Goal: Transaction & Acquisition: Obtain resource

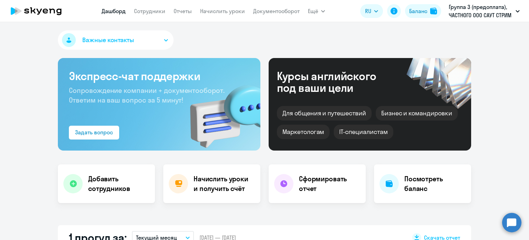
scroll to position [34, 0]
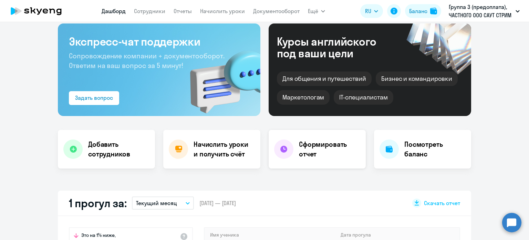
select select "30"
click at [186, 202] on icon "button" at bounding box center [188, 203] width 4 height 2
click at [186, 203] on icon "button" at bounding box center [188, 203] width 4 height 2
click at [329, 147] on h4 "Сформировать отчет" at bounding box center [329, 148] width 61 height 19
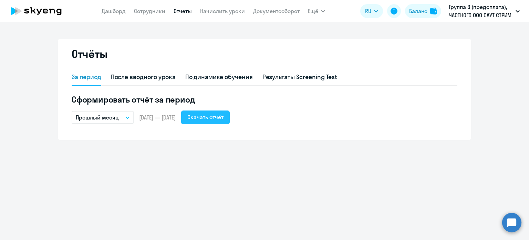
click at [218, 117] on div "Скачать отчёт" at bounding box center [206, 117] width 36 height 8
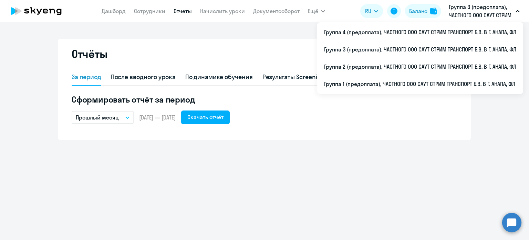
click at [518, 11] on icon "button" at bounding box center [517, 11] width 3 height 2
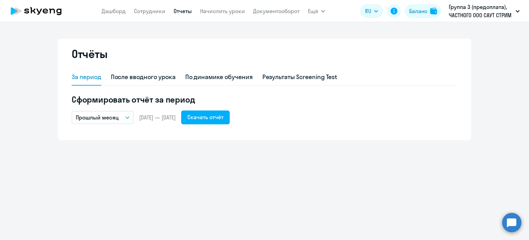
click at [518, 11] on icon "button" at bounding box center [518, 11] width 4 height 2
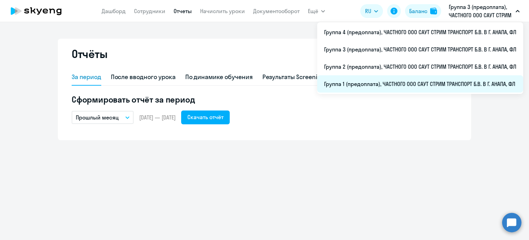
click at [404, 82] on li "Группа 1 (предоплата), ЧАСТНОГО ООО САУТ СТРИМ ТРАНСПОРТ Б.В. В Г. АНАПА, ФЛ" at bounding box center [420, 83] width 206 height 17
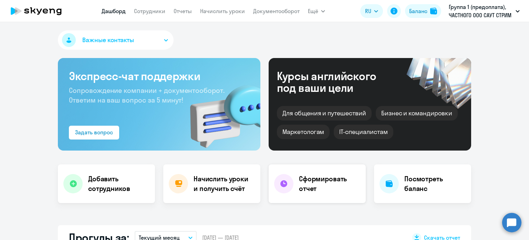
click at [337, 183] on h4 "Сформировать отчет" at bounding box center [329, 183] width 61 height 19
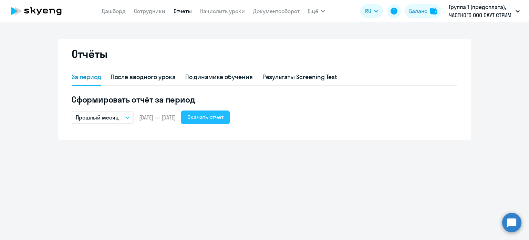
click at [224, 118] on div "Скачать отчёт" at bounding box center [206, 117] width 36 height 8
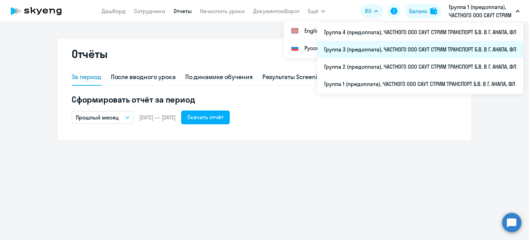
click at [432, 49] on li "Группа 3 (предоплата), ЧАСТНОГО ООО САУТ СТРИМ ТРАНСПОРТ Б.В. В Г. АНАПА, ФЛ" at bounding box center [420, 49] width 206 height 17
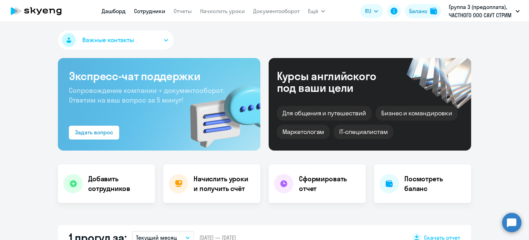
click at [158, 10] on link "Сотрудники" at bounding box center [149, 11] width 31 height 7
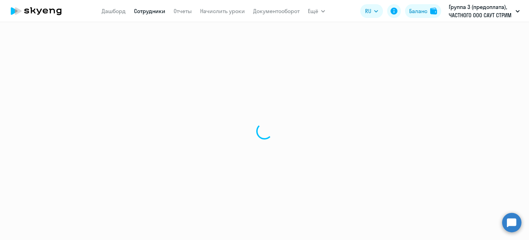
select select "30"
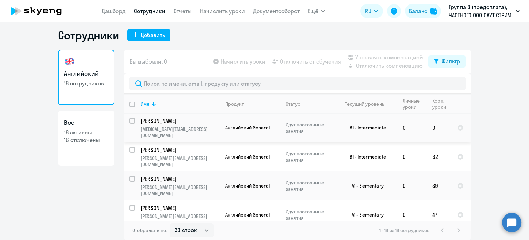
scroll to position [34, 0]
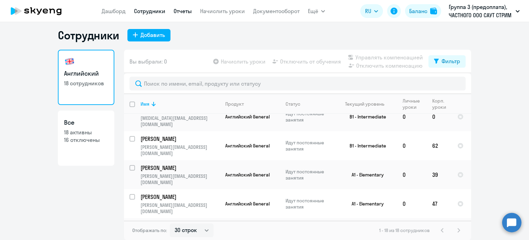
click at [187, 10] on link "Отчеты" at bounding box center [183, 11] width 18 height 7
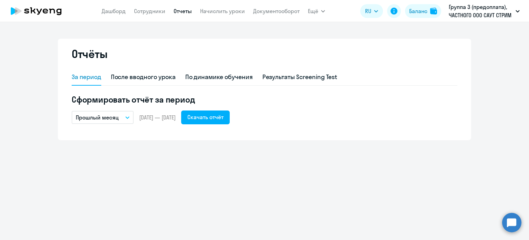
click at [127, 117] on icon "button" at bounding box center [127, 118] width 3 height 2
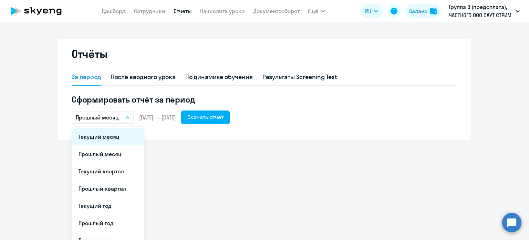
click at [127, 139] on li "Текущий месяц" at bounding box center [108, 136] width 73 height 17
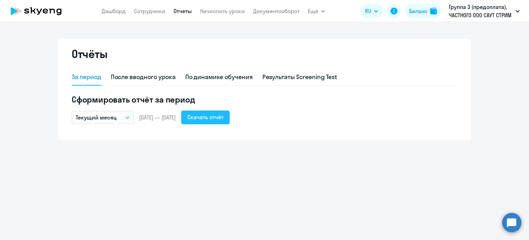
click at [222, 116] on div "Скачать отчёт" at bounding box center [206, 117] width 36 height 8
